Goal: Check status: Check status

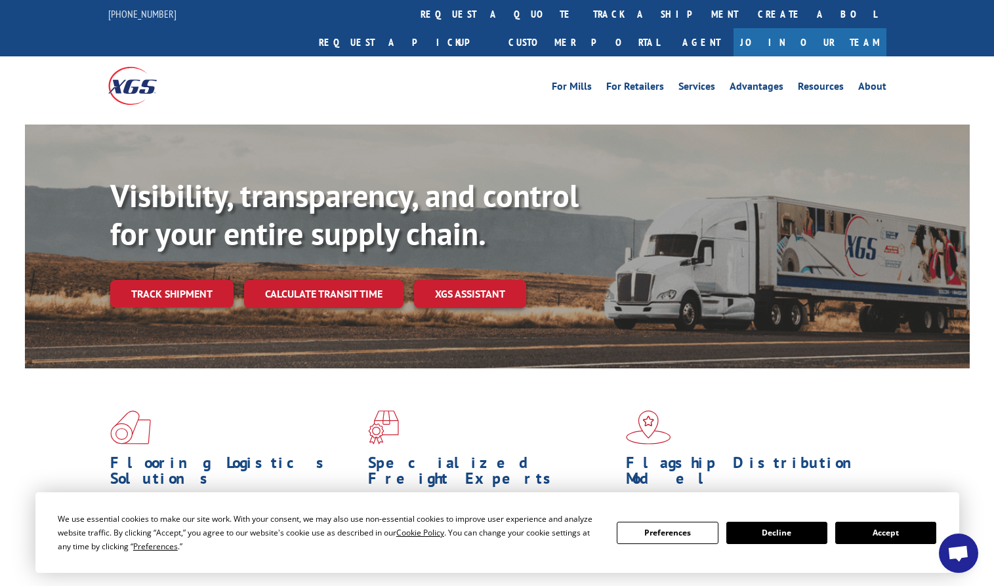
click at [174, 282] on div "Visibility, transparency, and control for your entire supply chain. Track shipm…" at bounding box center [539, 268] width 859 height 183
click at [176, 280] on link "Track shipment" at bounding box center [171, 294] width 123 height 28
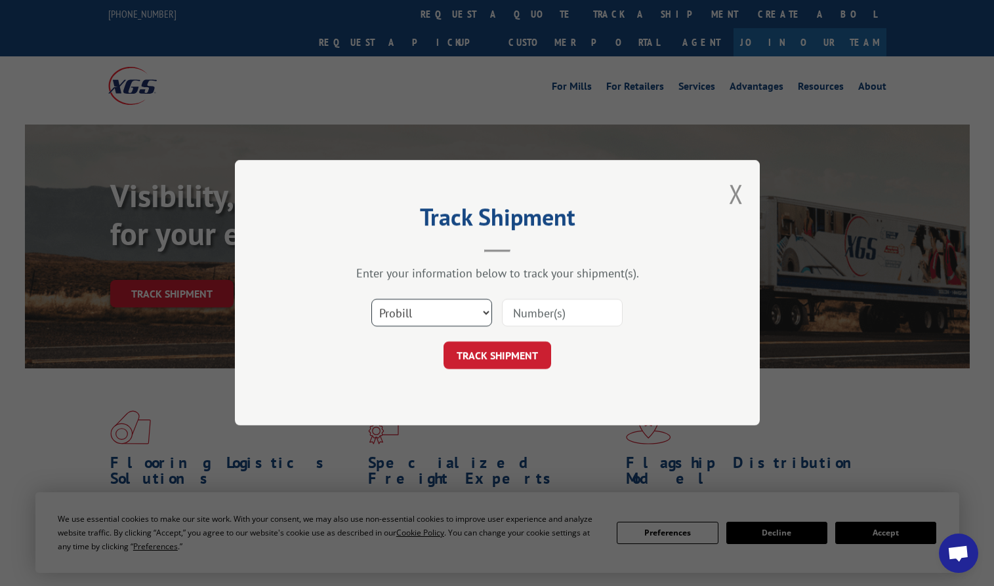
click at [417, 314] on select "Select category... Probill BOL PO" at bounding box center [431, 314] width 121 height 28
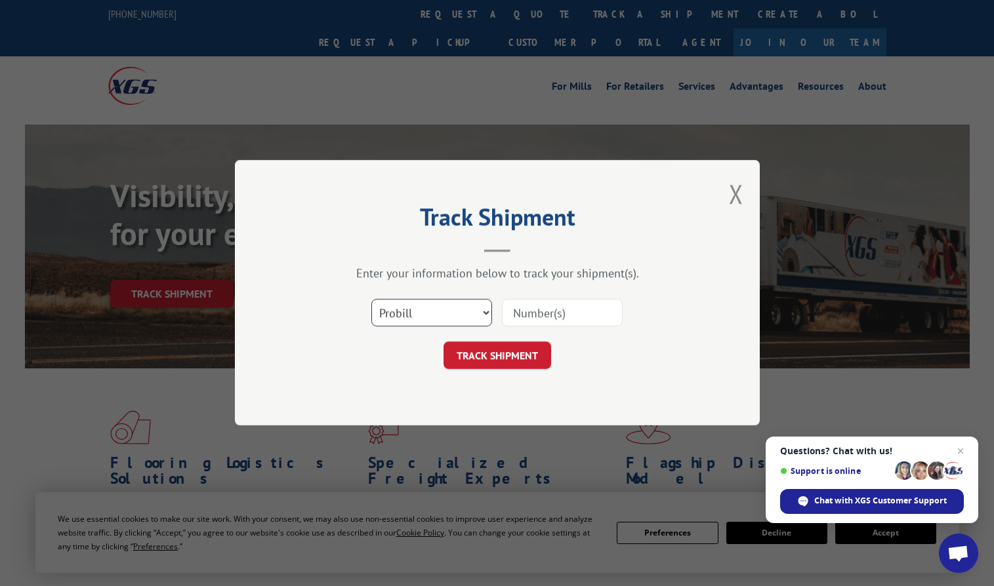
click at [371, 300] on select "Select category... Probill BOL PO" at bounding box center [431, 314] width 121 height 28
click at [407, 317] on select "Select category... Probill BOL PO" at bounding box center [431, 314] width 121 height 28
select select "bol"
click at [371, 300] on select "Select category... Probill BOL PO" at bounding box center [431, 314] width 121 height 28
click at [574, 314] on input at bounding box center [562, 314] width 121 height 28
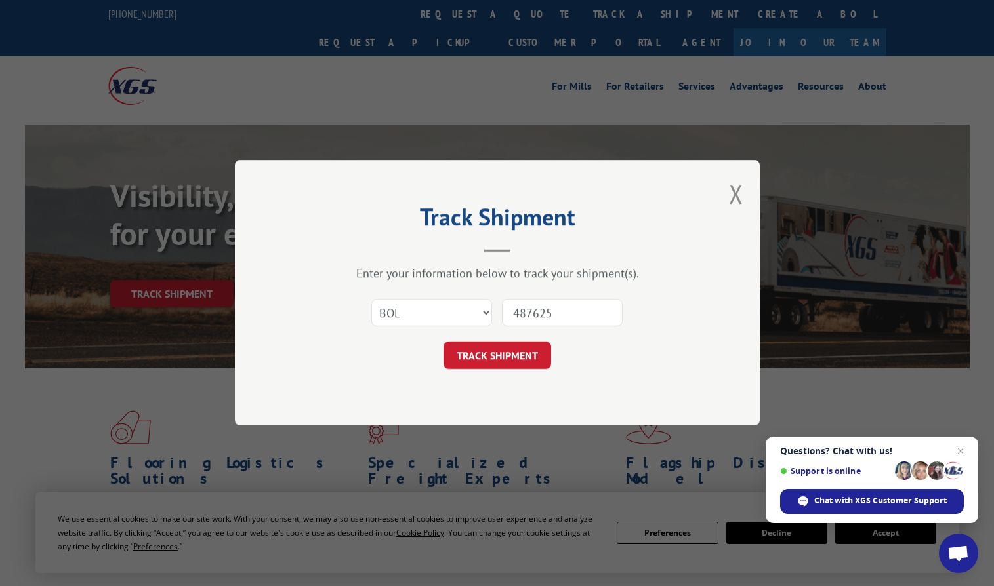
type input "487625"
click at [536, 333] on div "Select category... Probill BOL PO 487625" at bounding box center [497, 313] width 394 height 43
click at [489, 362] on button "TRACK SHIPMENT" at bounding box center [497, 356] width 108 height 28
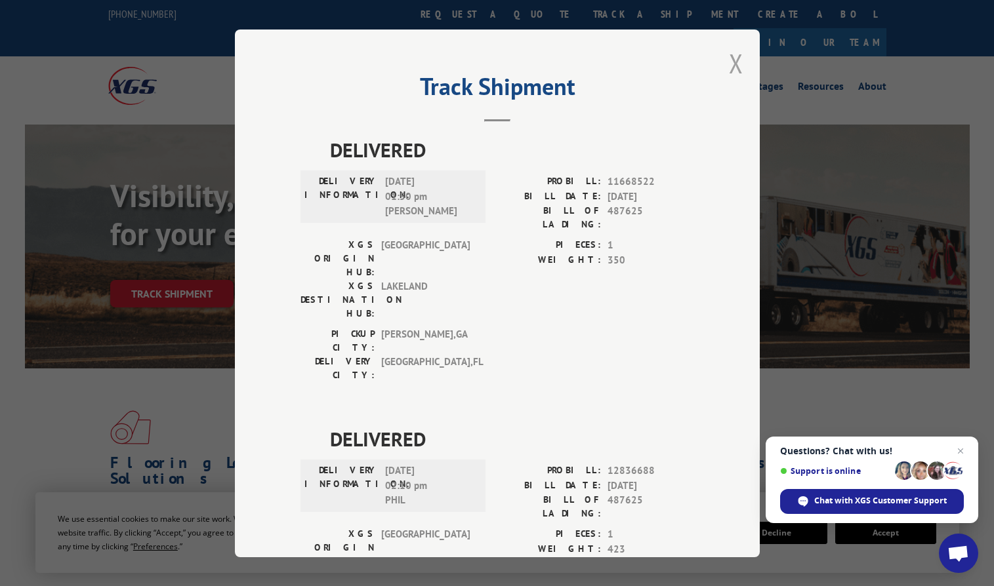
click at [730, 61] on button "Close modal" at bounding box center [736, 63] width 14 height 35
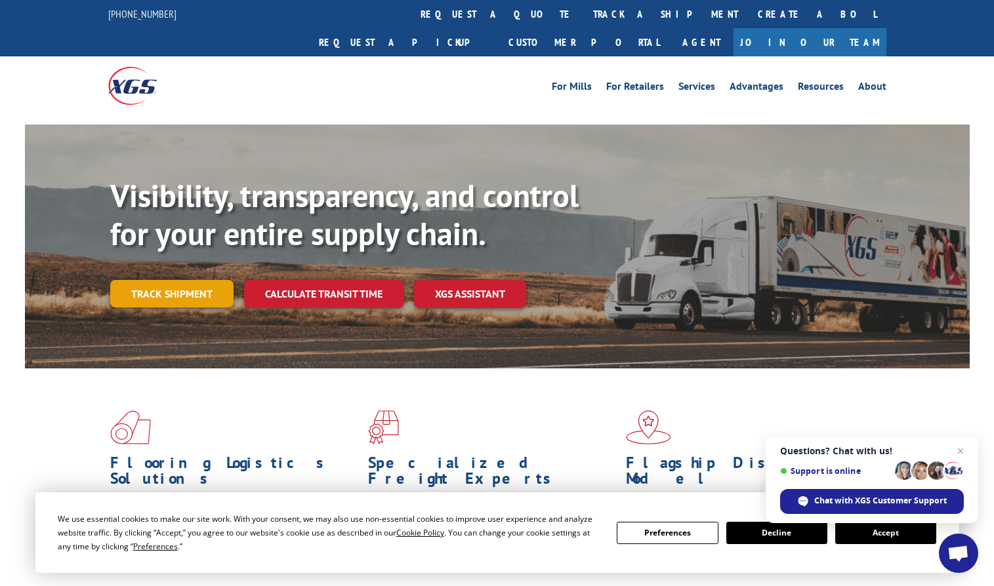
click at [193, 280] on link "Track shipment" at bounding box center [171, 294] width 123 height 28
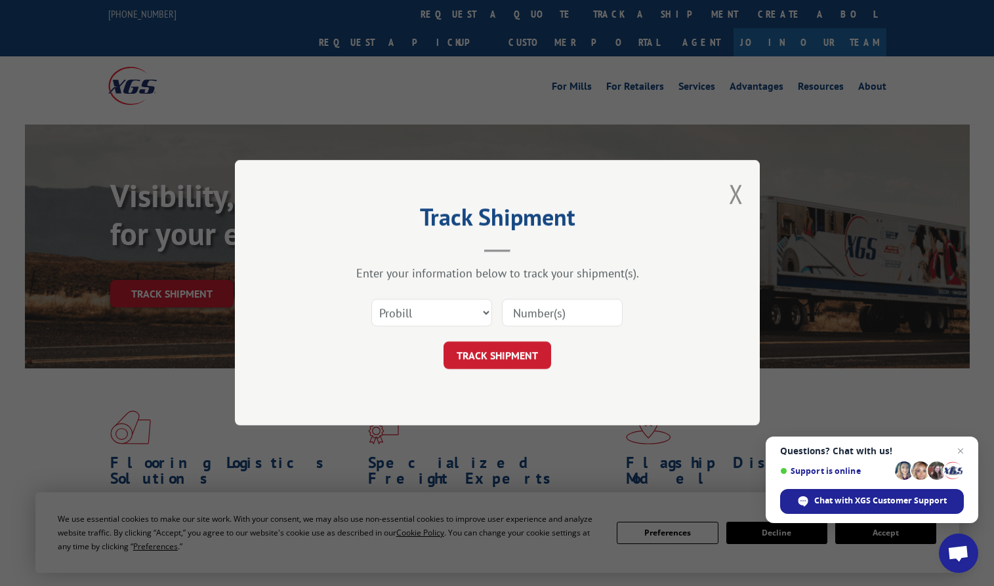
click at [572, 313] on input at bounding box center [562, 314] width 121 height 28
click at [417, 313] on select "Select category... Probill BOL PO" at bounding box center [431, 314] width 121 height 28
select select "bol"
click at [371, 300] on select "Select category... Probill BOL PO" at bounding box center [431, 314] width 121 height 28
click at [552, 306] on input at bounding box center [562, 314] width 121 height 28
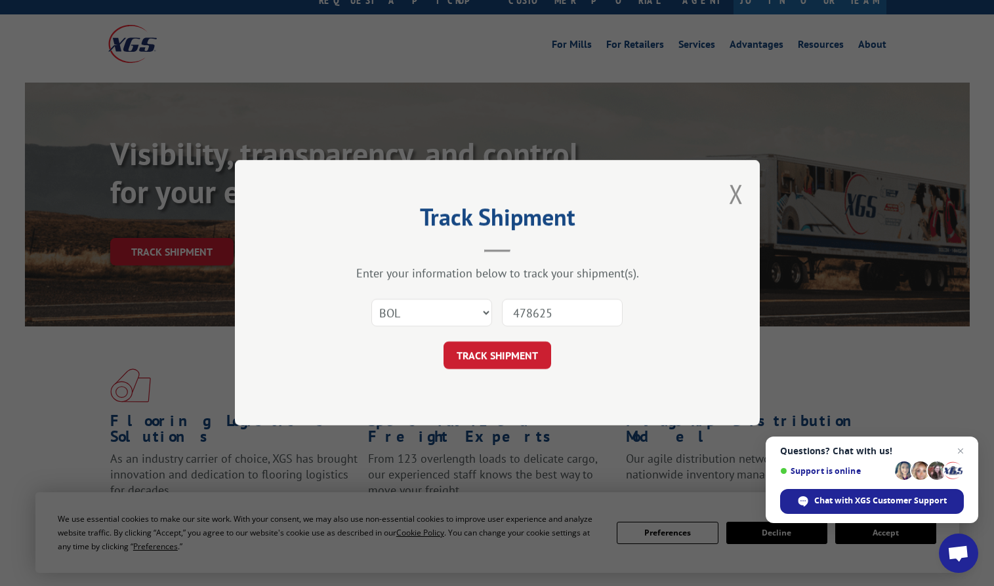
scroll to position [66, 0]
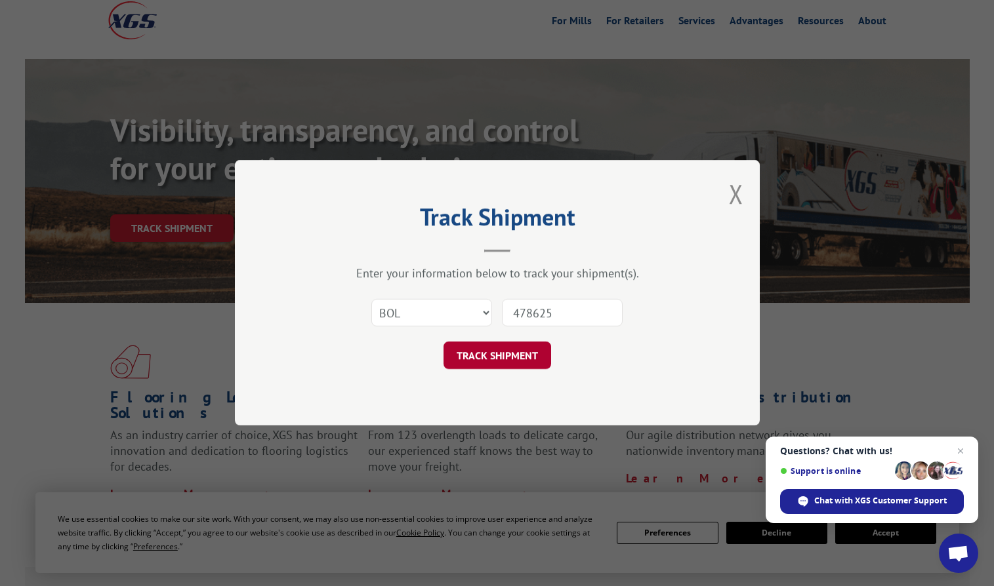
type input "478625"
click at [500, 361] on button "TRACK SHIPMENT" at bounding box center [497, 356] width 108 height 28
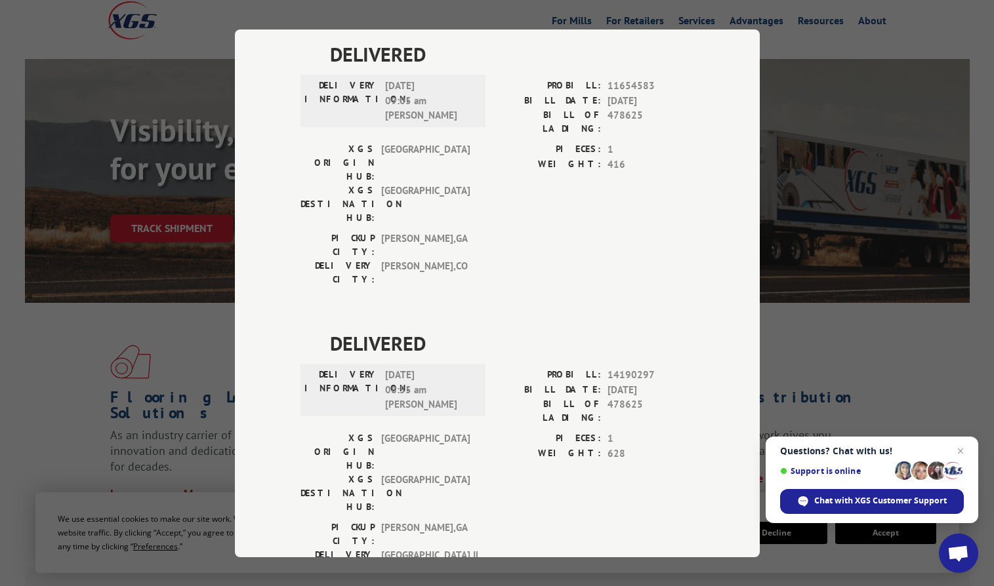
scroll to position [0, 0]
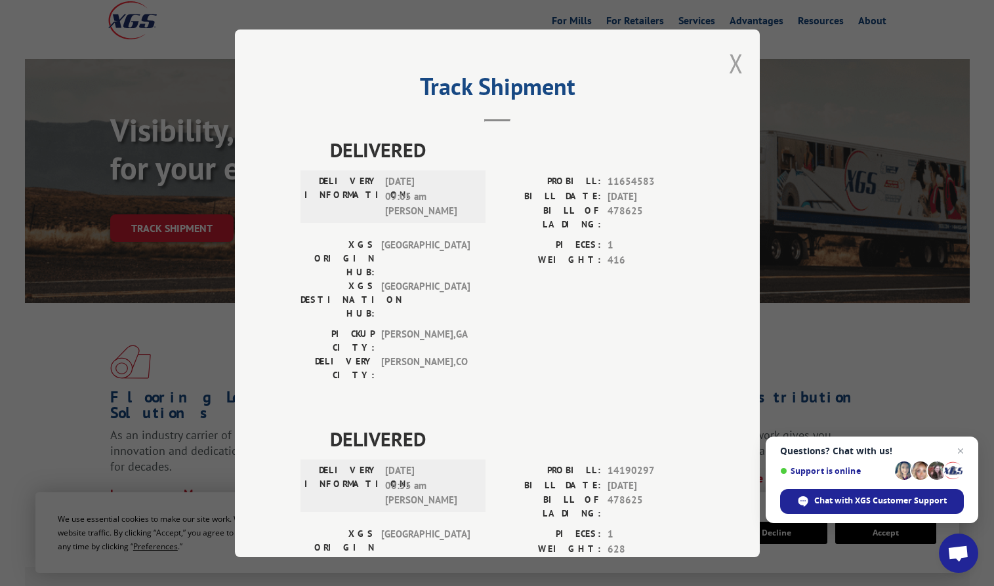
click at [729, 71] on button "Close modal" at bounding box center [736, 63] width 14 height 35
